Goal: Task Accomplishment & Management: Complete application form

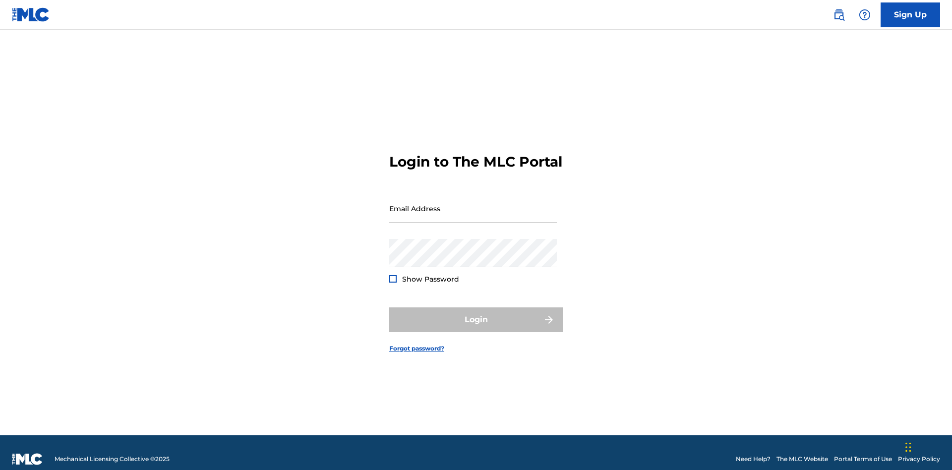
scroll to position [13, 0]
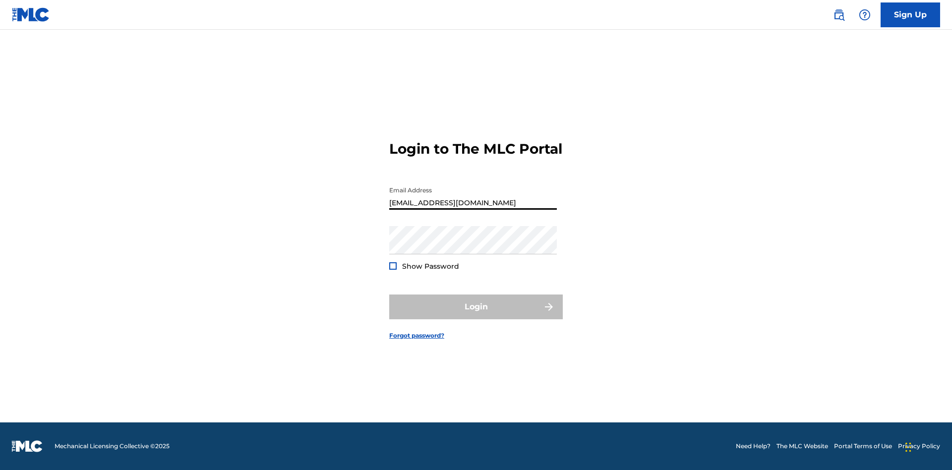
type input "[EMAIL_ADDRESS][DOMAIN_NAME]"
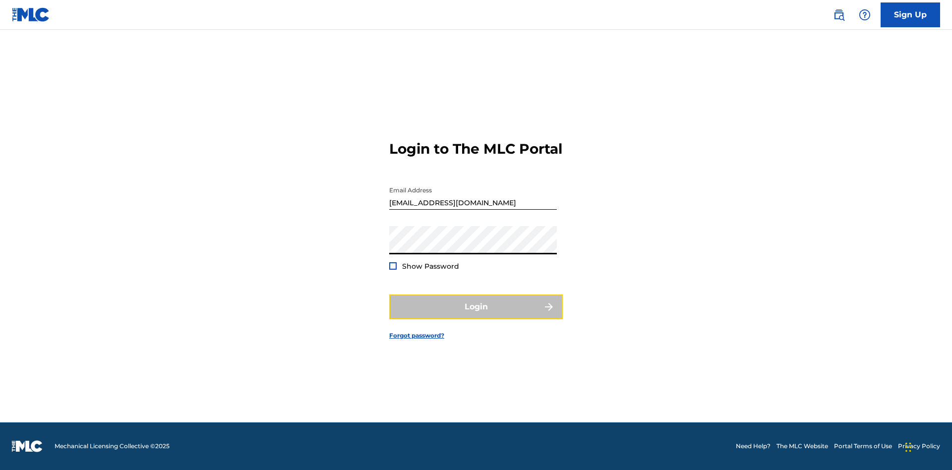
click at [476, 315] on button "Login" at bounding box center [476, 307] width 174 height 25
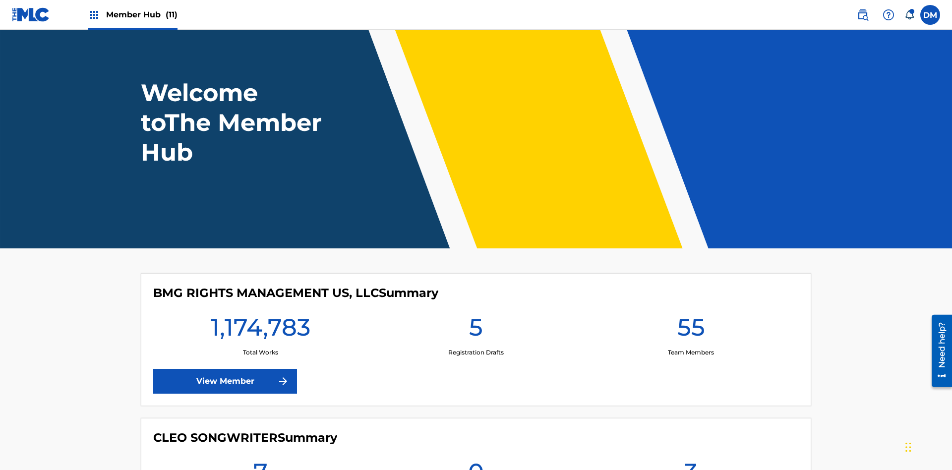
click at [141, 14] on span "Member Hub (11)" at bounding box center [141, 14] width 71 height 11
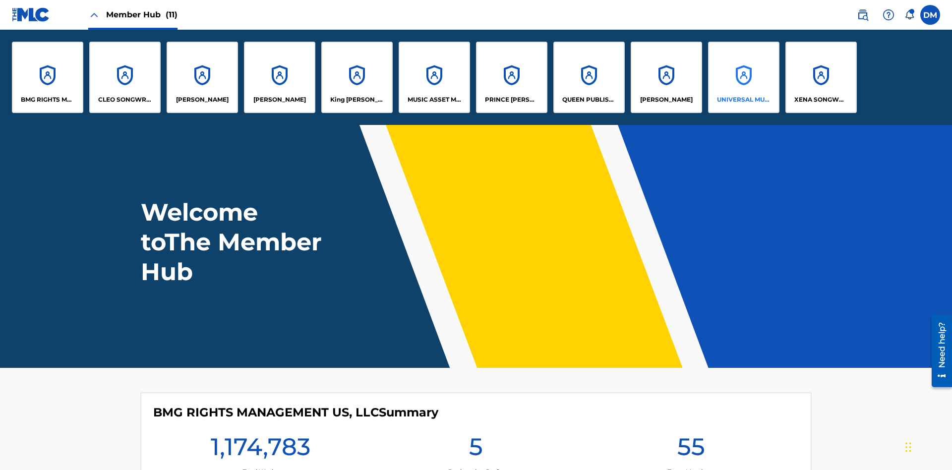
click at [743, 100] on p "UNIVERSAL MUSIC PUB GROUP" at bounding box center [744, 99] width 54 height 9
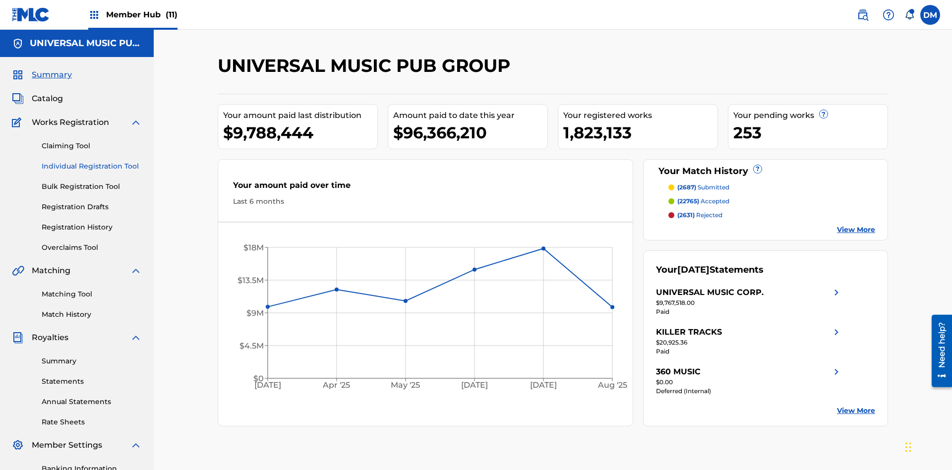
click at [92, 161] on link "Individual Registration Tool" at bounding box center [92, 166] width 100 height 10
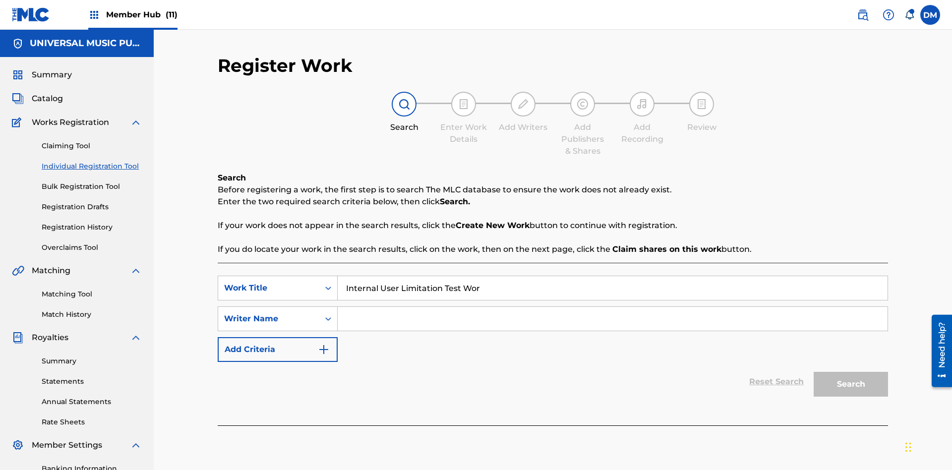
type input "Internal User Limitation Test Work"
click at [612, 307] on input "Search Form" at bounding box center [613, 319] width 550 height 24
click at [851, 372] on button "Search" at bounding box center [851, 384] width 74 height 25
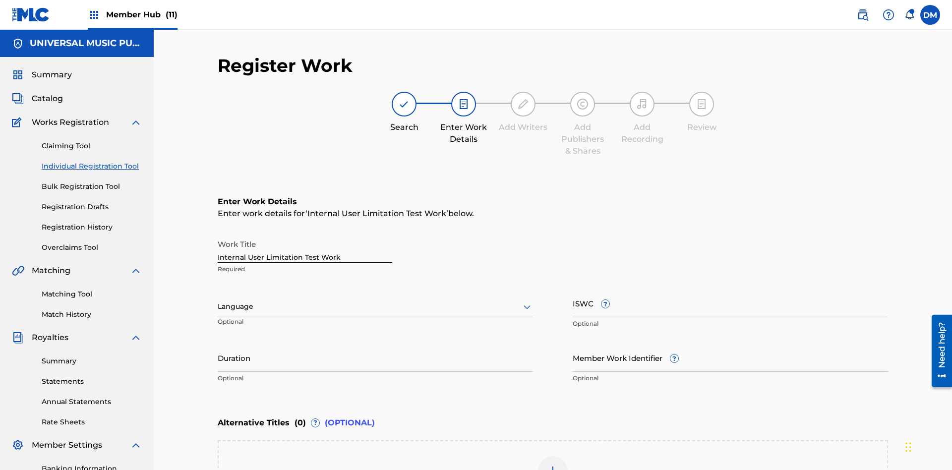
click at [305, 235] on input "Internal User Limitation Test Work" at bounding box center [305, 249] width 175 height 28
type input "Internal User Limitation Test Work"
click at [930, 14] on label at bounding box center [930, 15] width 20 height 20
click at [930, 15] on input "DM Duke McTesterson duke.mctesterson@gmail.com Notification Preferences Profile…" at bounding box center [930, 15] width 0 height 0
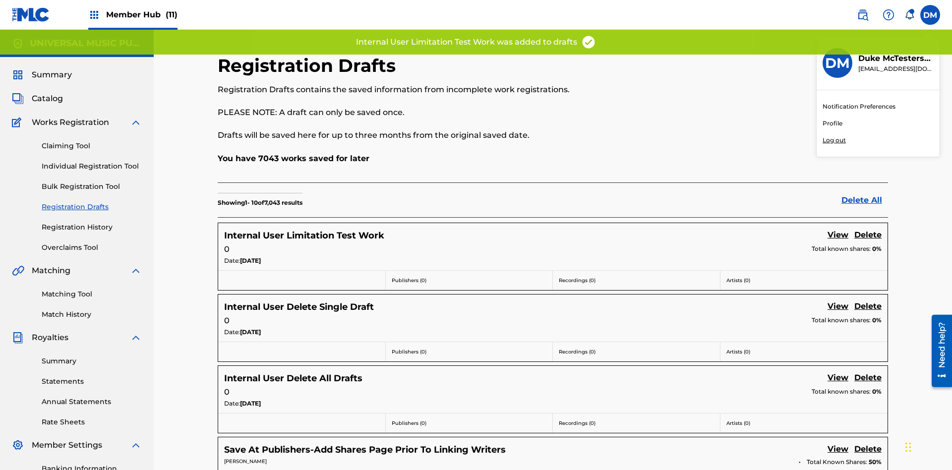
click at [834, 140] on p "Log out" at bounding box center [834, 140] width 23 height 9
click at [930, 15] on input "DM Duke McTesterson duke.mctesterson@gmail.com Notification Preferences Profile…" at bounding box center [930, 15] width 0 height 0
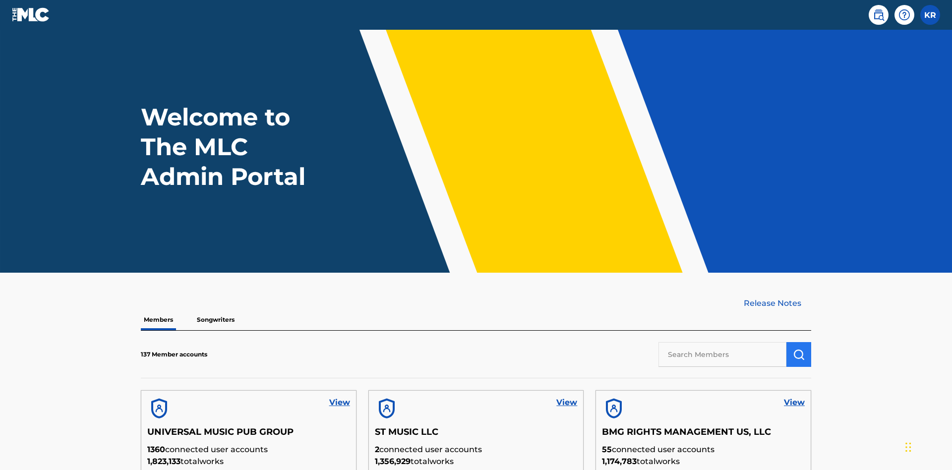
click at [723, 342] on input "text" at bounding box center [723, 354] width 128 height 25
type input "UNIVERSAL MUSIC PUB GROUP"
click at [799, 349] on img "submit" at bounding box center [799, 355] width 12 height 12
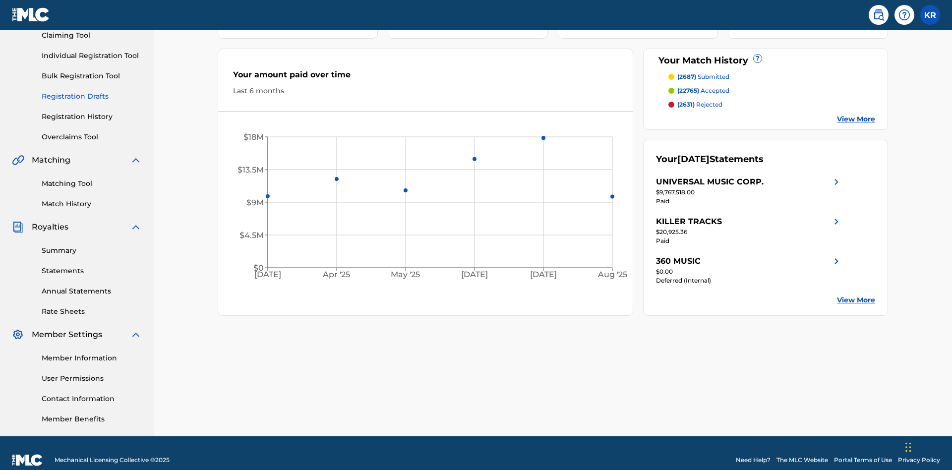
click at [92, 91] on link "Registration Drafts" at bounding box center [92, 96] width 100 height 10
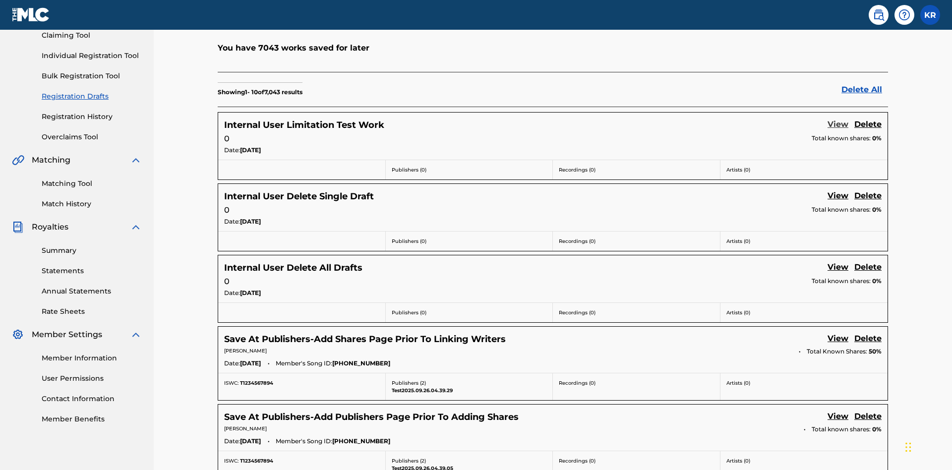
click at [838, 119] on link "View" at bounding box center [838, 125] width 21 height 13
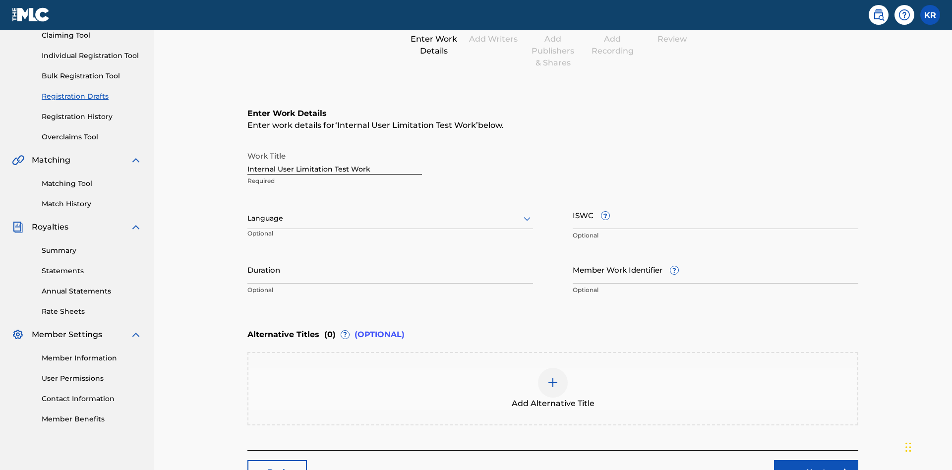
click at [247, 255] on input "Duration" at bounding box center [390, 269] width 286 height 28
click at [247, 255] on input "0" at bounding box center [390, 269] width 286 height 28
type input "00:00"
click at [521, 213] on icon at bounding box center [527, 219] width 12 height 12
click at [248, 251] on div "Spanish" at bounding box center [390, 262] width 285 height 22
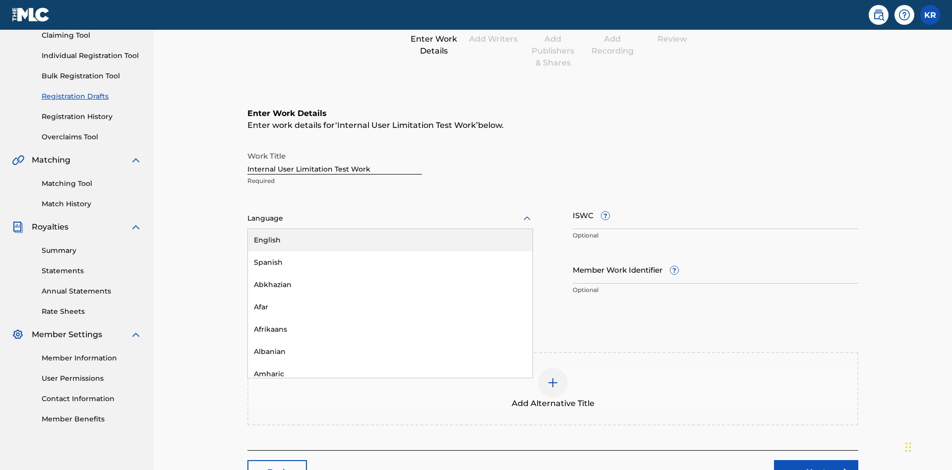
click at [573, 255] on input "Member Work Identifier ?" at bounding box center [716, 269] width 286 height 28
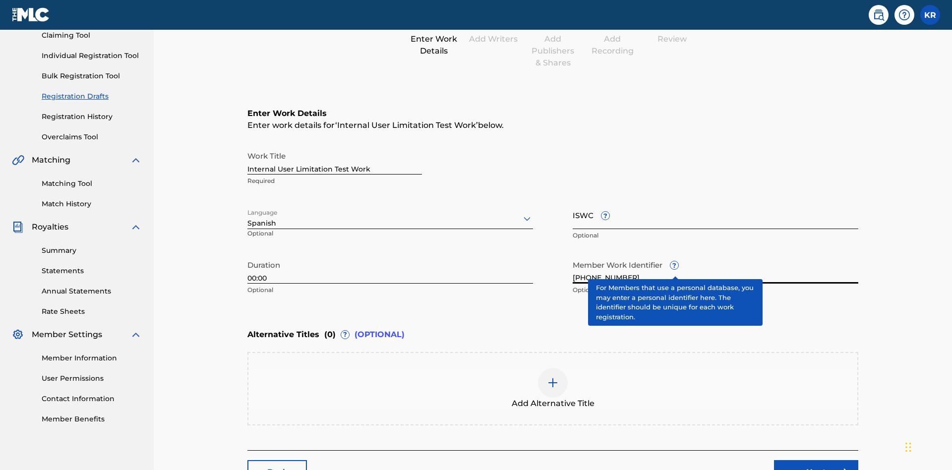
type input "[PHONE_NUMBER]"
click at [573, 201] on input "ISWC ?" at bounding box center [716, 215] width 286 height 28
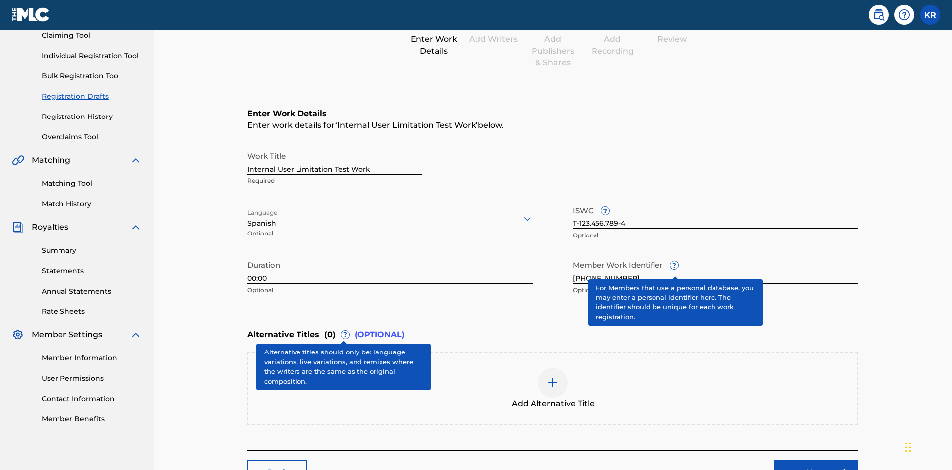
type input "T-123.456.789-4"
click at [547, 377] on img at bounding box center [553, 383] width 12 height 12
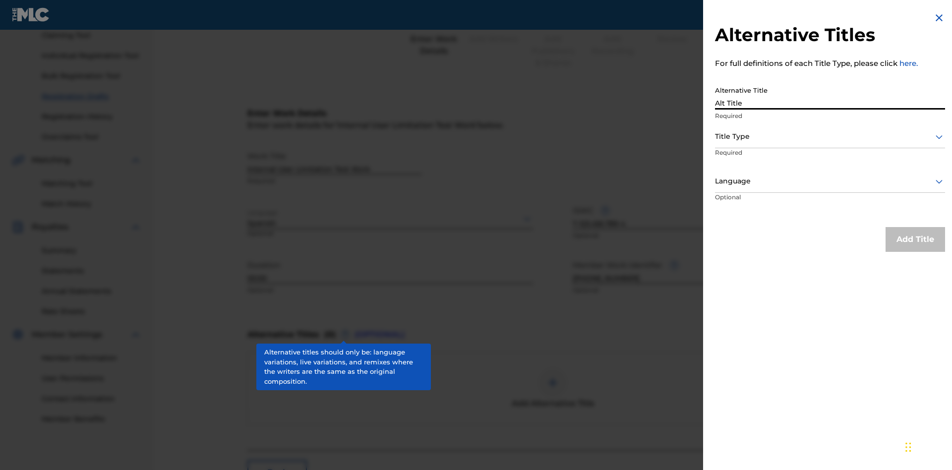
click at [830, 136] on div at bounding box center [830, 136] width 230 height 12
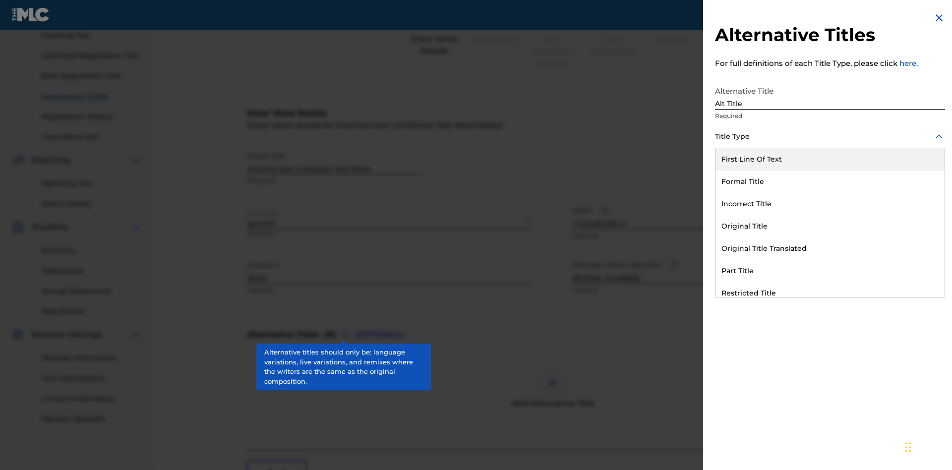
click at [830, 226] on div "Original Title" at bounding box center [830, 226] width 229 height 22
click at [830, 181] on div at bounding box center [830, 181] width 230 height 12
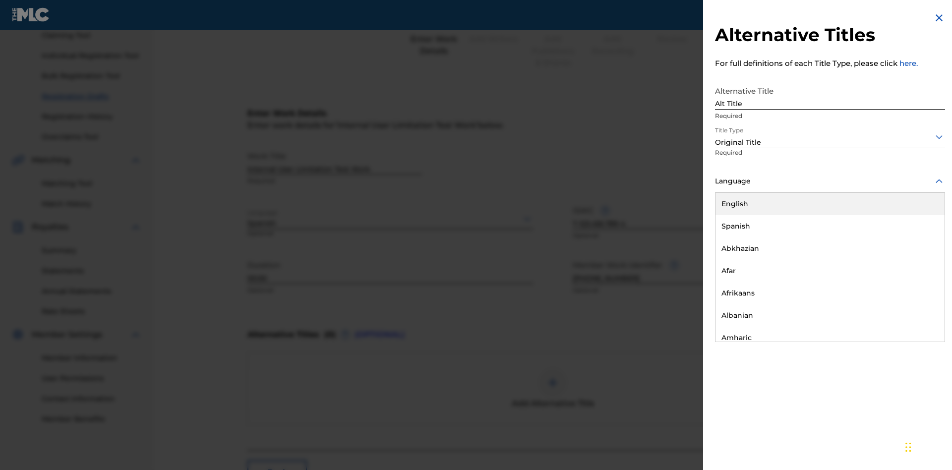
click at [915, 239] on button "Add Title" at bounding box center [916, 239] width 60 height 25
click at [538, 368] on div at bounding box center [553, 383] width 30 height 30
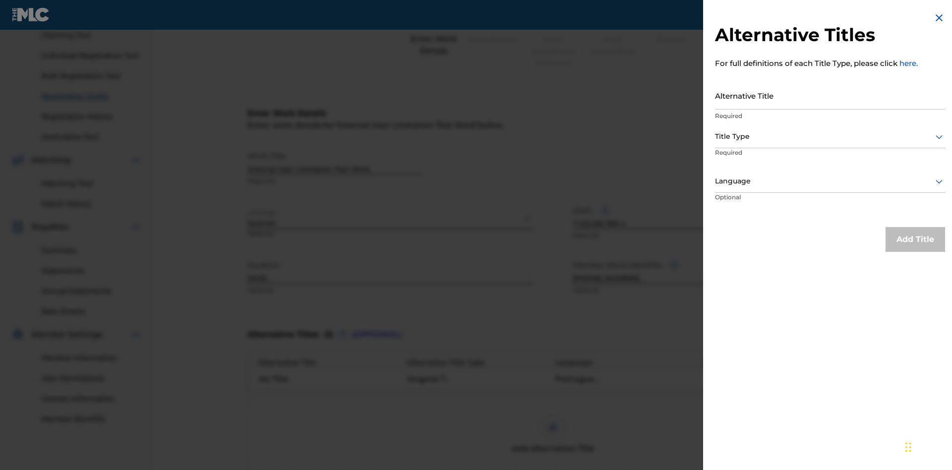
click at [830, 95] on input "Alternative Title" at bounding box center [830, 95] width 230 height 28
click at [830, 136] on div at bounding box center [830, 136] width 230 height 12
click at [830, 181] on div at bounding box center [830, 181] width 230 height 12
click at [915, 239] on button "Add Title" at bounding box center [916, 239] width 60 height 25
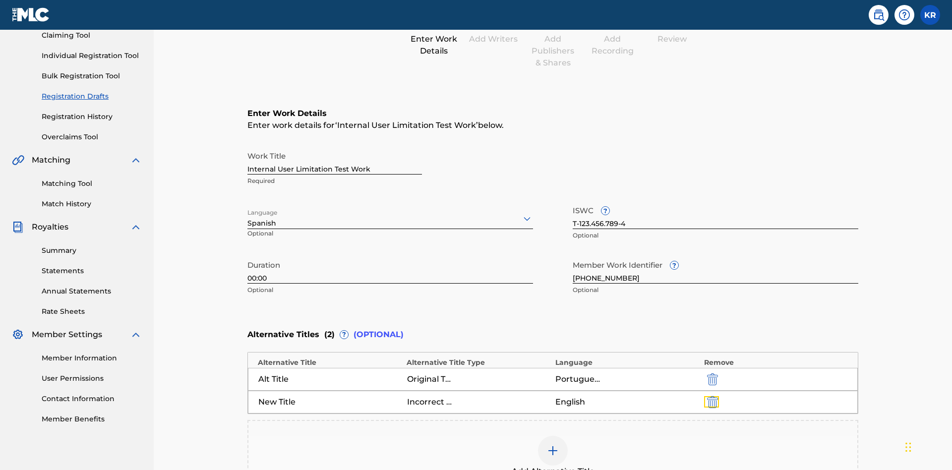
click at [707, 396] on img "submit" at bounding box center [712, 402] width 11 height 12
click at [538, 436] on div at bounding box center [553, 451] width 30 height 30
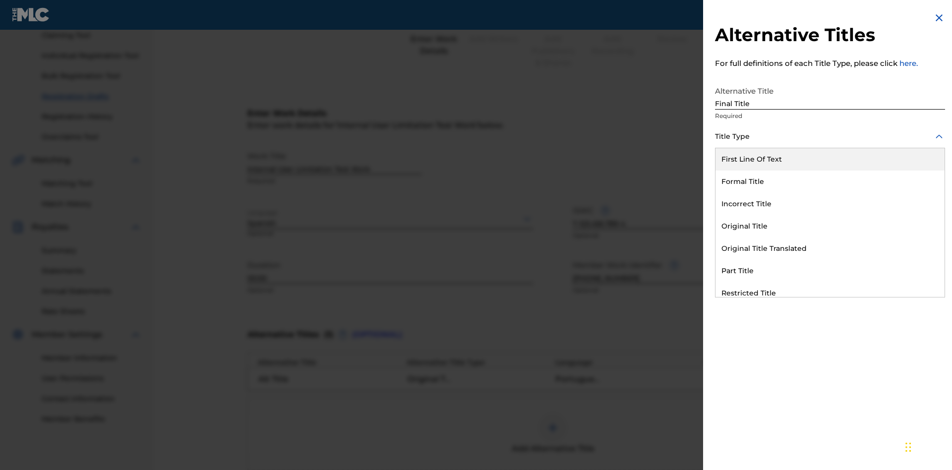
click at [830, 271] on div "Part Title" at bounding box center [830, 271] width 229 height 22
click at [830, 181] on div at bounding box center [830, 181] width 230 height 12
click at [915, 239] on button "Add Title" at bounding box center [916, 239] width 60 height 25
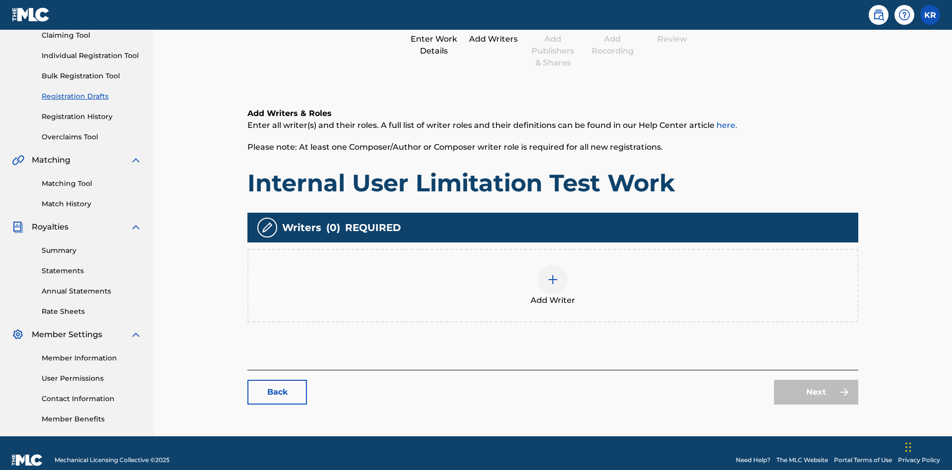
click at [547, 274] on img at bounding box center [553, 280] width 12 height 12
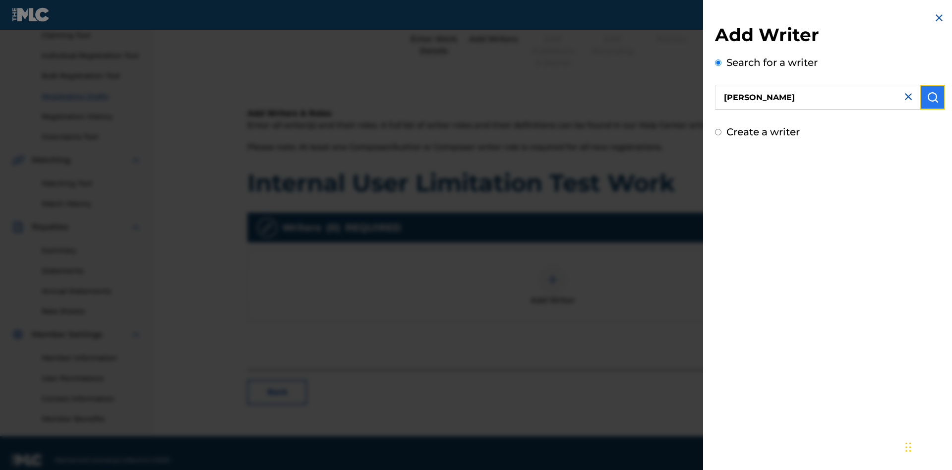
click at [933, 97] on img "submit" at bounding box center [933, 97] width 12 height 12
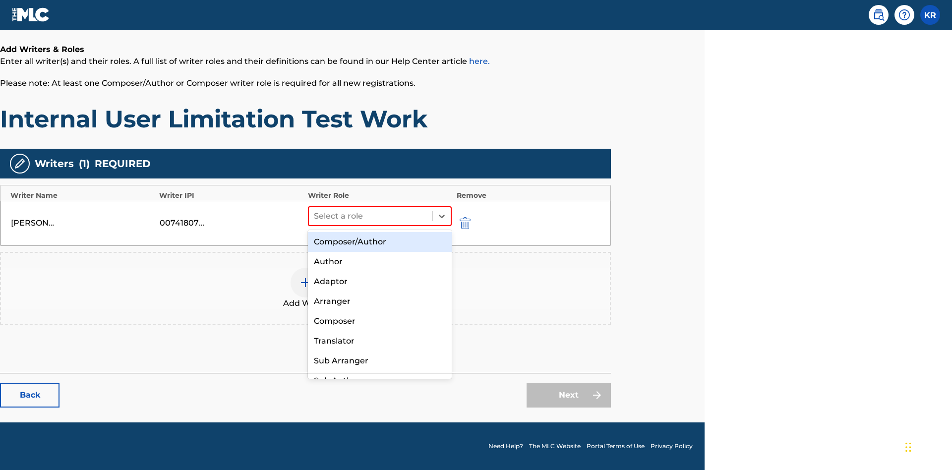
click at [379, 321] on div "Composer" at bounding box center [380, 321] width 144 height 20
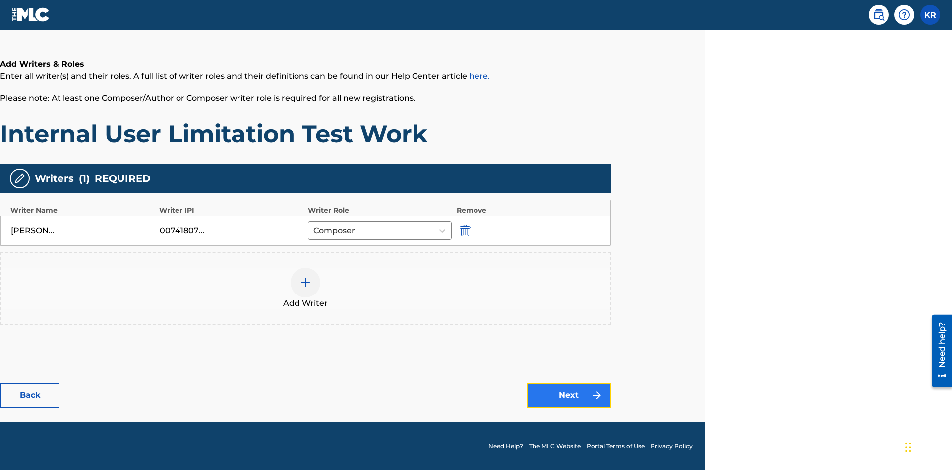
click at [569, 395] on link "Next" at bounding box center [569, 395] width 84 height 25
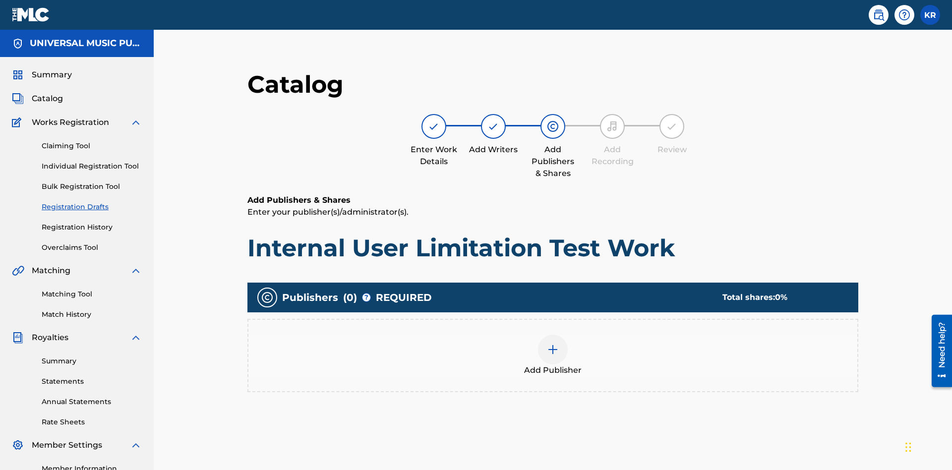
click at [547, 344] on img at bounding box center [553, 350] width 12 height 12
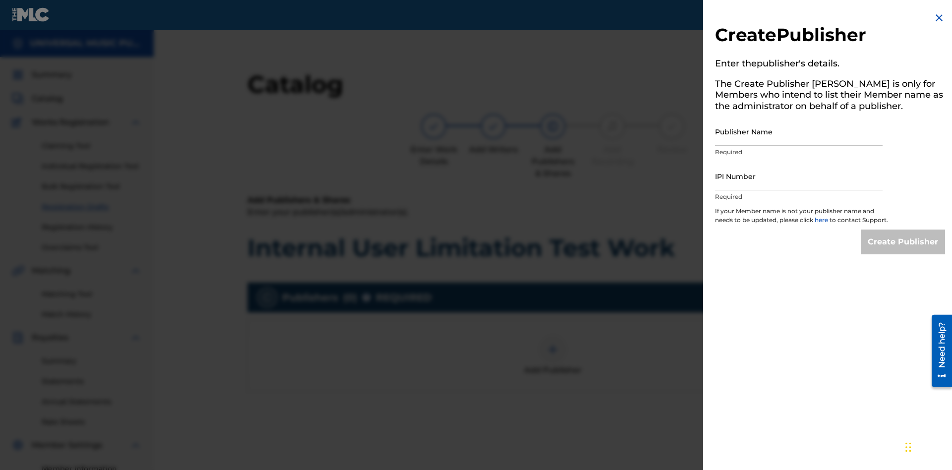
click at [799, 131] on input "Publisher Name" at bounding box center [799, 132] width 168 height 28
click at [799, 176] on input "IPI Number" at bounding box center [799, 176] width 168 height 28
click at [904, 251] on input "Create Publisher" at bounding box center [903, 242] width 84 height 25
click at [904, 230] on input "Create Publisher" at bounding box center [903, 242] width 84 height 25
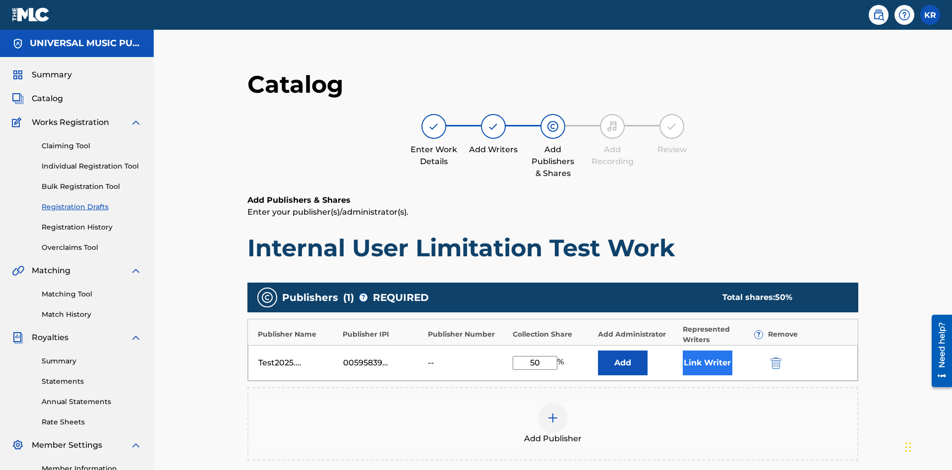
type input "50"
click at [683, 351] on button "Link Writer" at bounding box center [708, 363] width 50 height 25
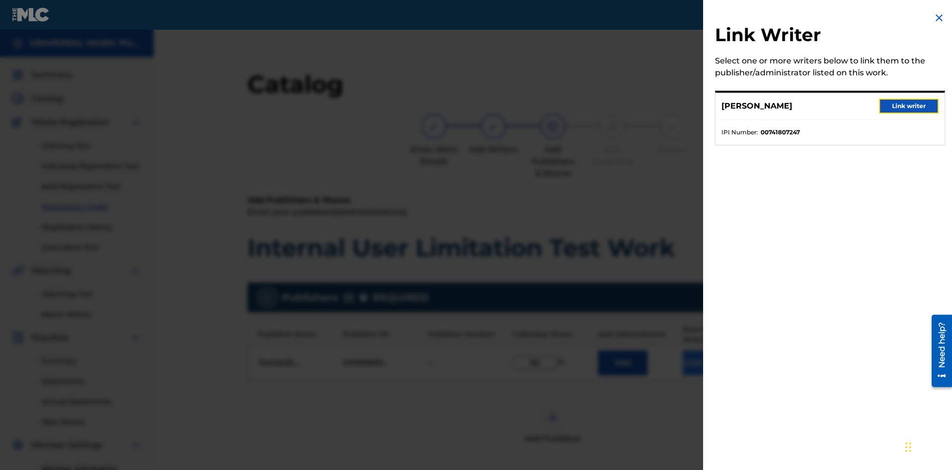
click at [909, 106] on button "Link writer" at bounding box center [909, 106] width 60 height 15
click at [683, 351] on button "Link Writer" at bounding box center [708, 363] width 50 height 25
click at [598, 351] on button "Add" at bounding box center [623, 363] width 50 height 25
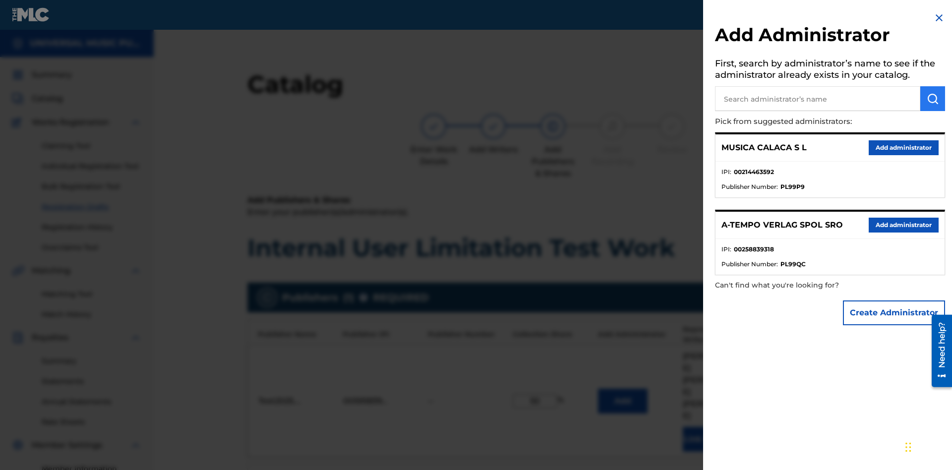
click at [818, 99] on input "text" at bounding box center [817, 98] width 205 height 25
type input "Test2025.09.27.04.36.46"
click at [933, 99] on img "submit" at bounding box center [933, 99] width 12 height 12
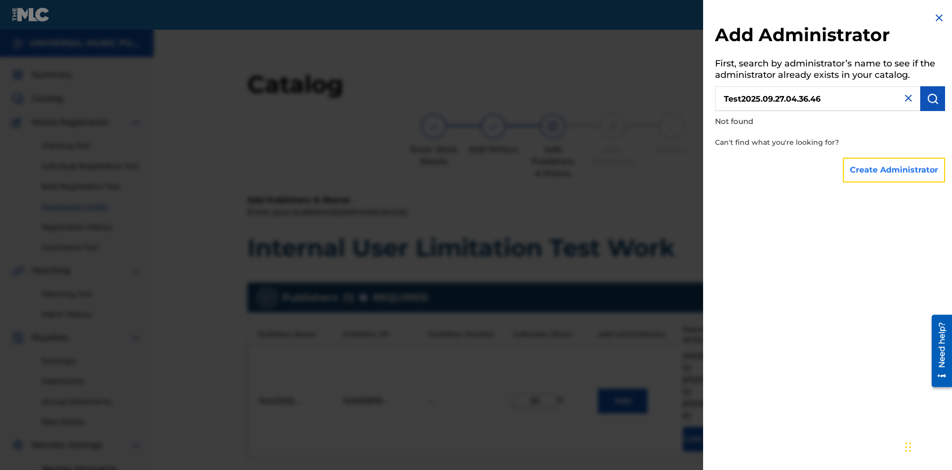
click at [895, 170] on button "Create Administrator" at bounding box center [894, 170] width 102 height 25
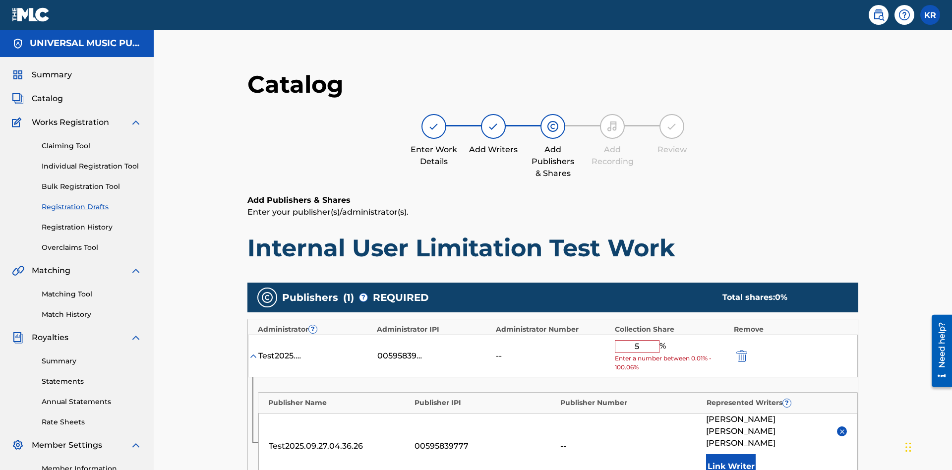
type input "50"
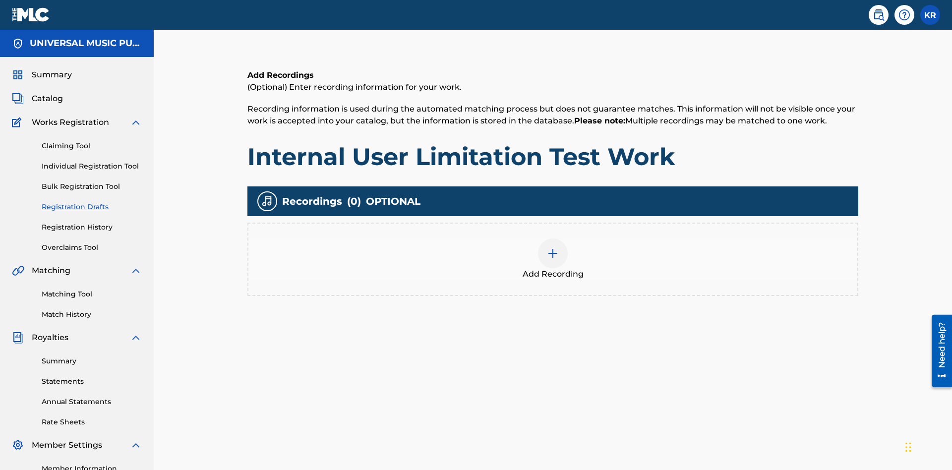
click at [547, 259] on img at bounding box center [553, 253] width 12 height 12
